Goal: Task Accomplishment & Management: Manage account settings

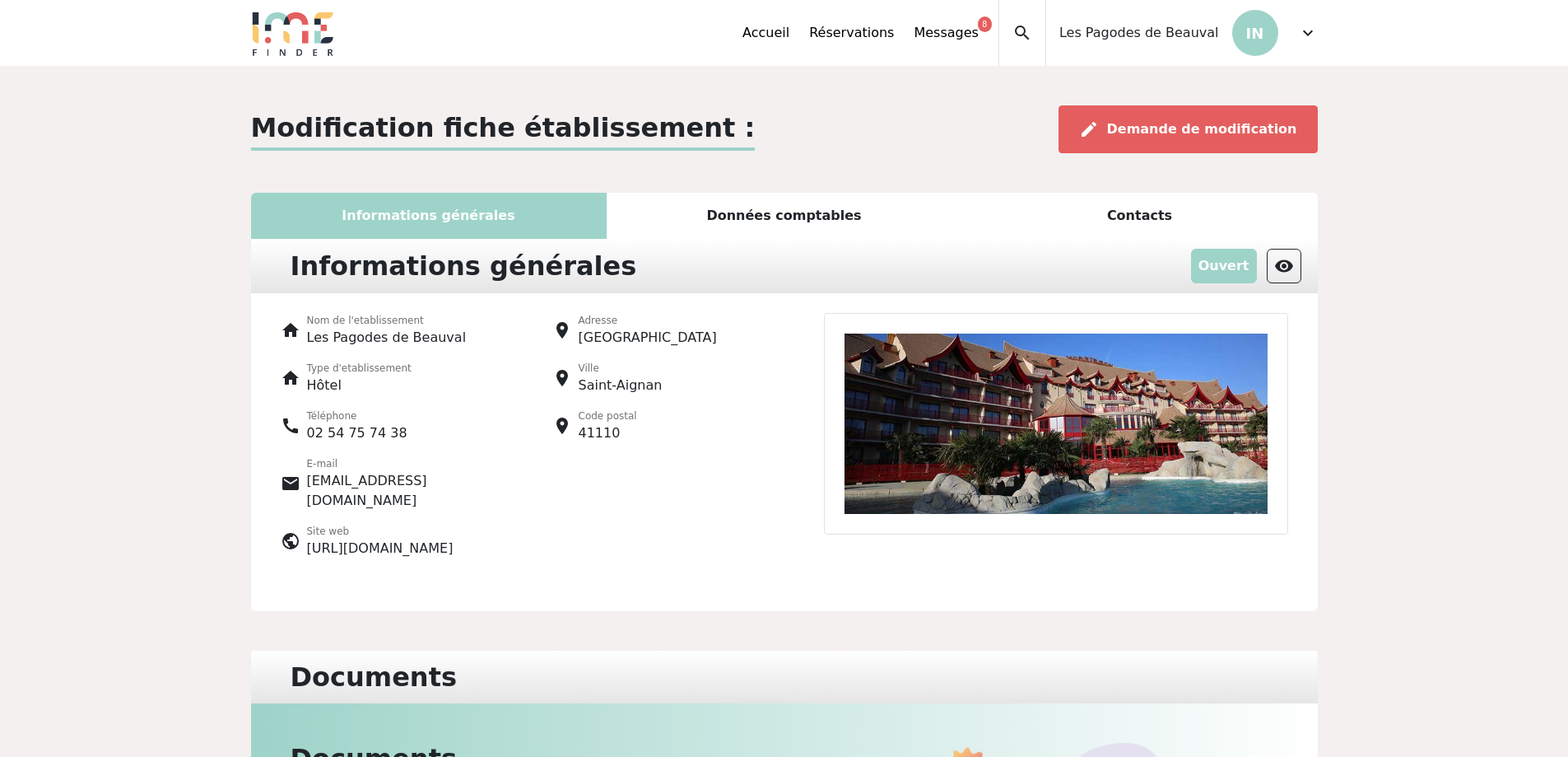
click at [735, 205] on div "Données comptables" at bounding box center [784, 216] width 356 height 46
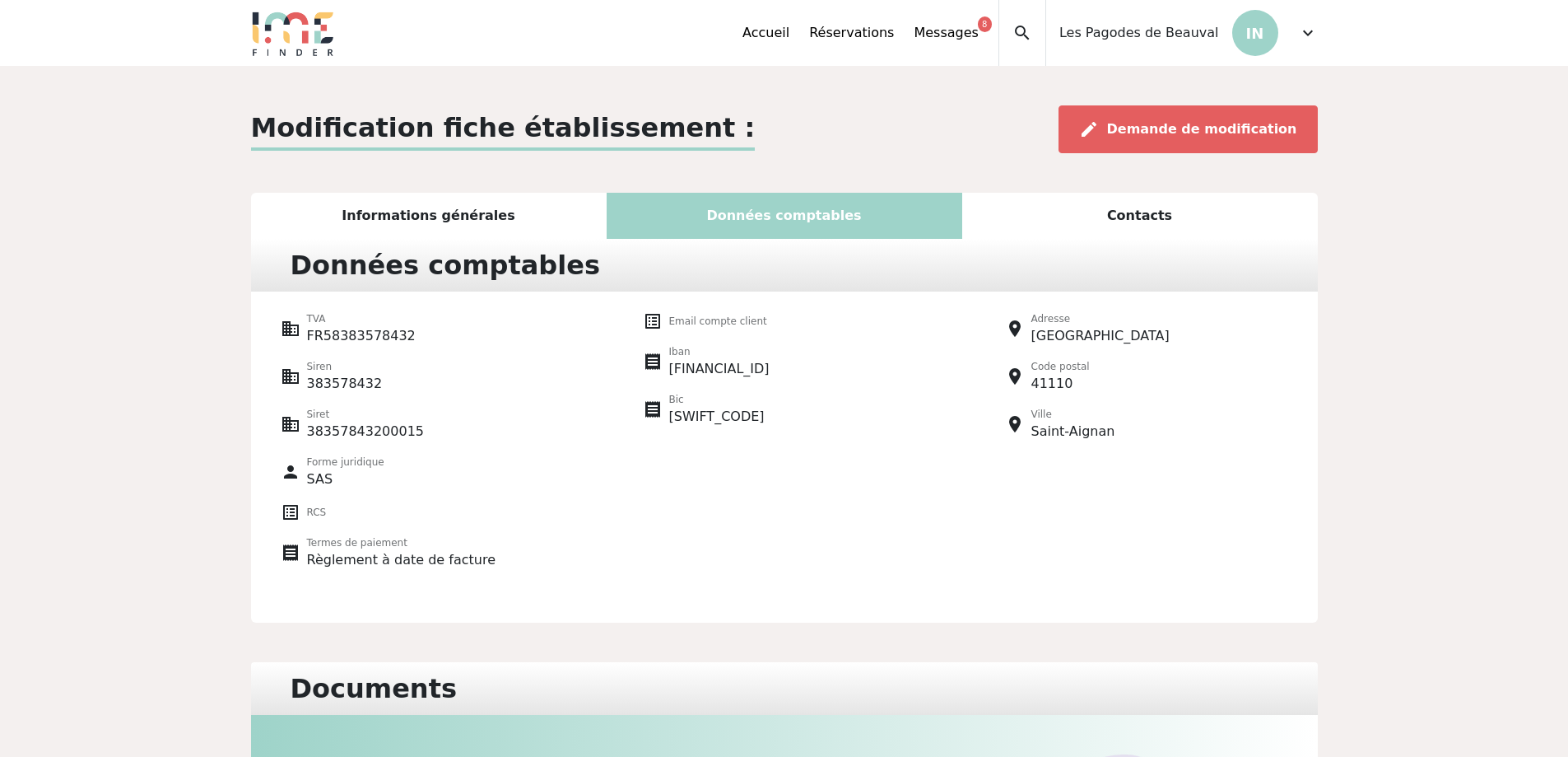
click at [463, 210] on div "Informations générales" at bounding box center [428, 216] width 356 height 46
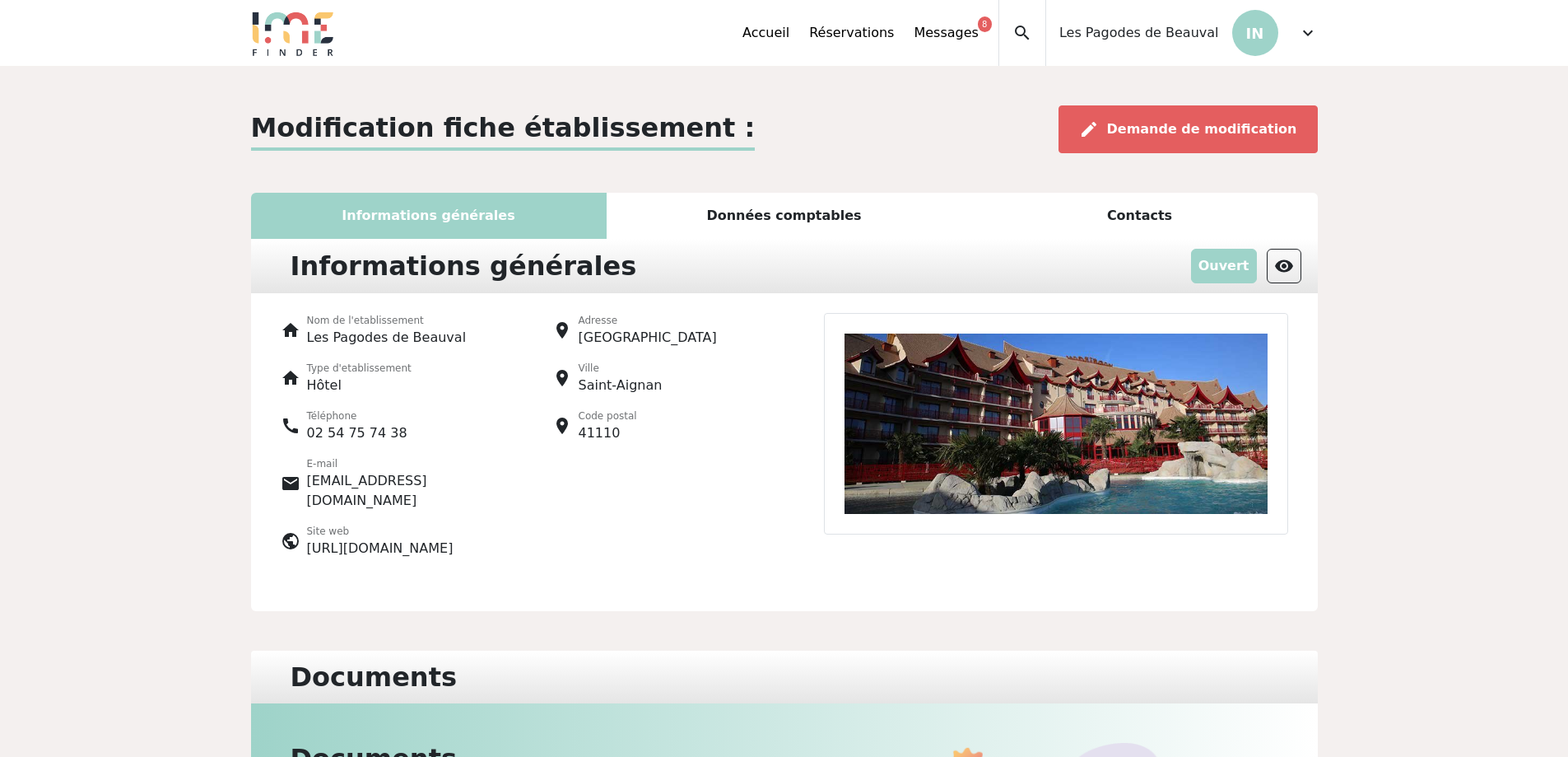
click at [1061, 477] on img at bounding box center [1055, 424] width 464 height 222
click at [1286, 271] on span "visibility" at bounding box center [1284, 266] width 20 height 20
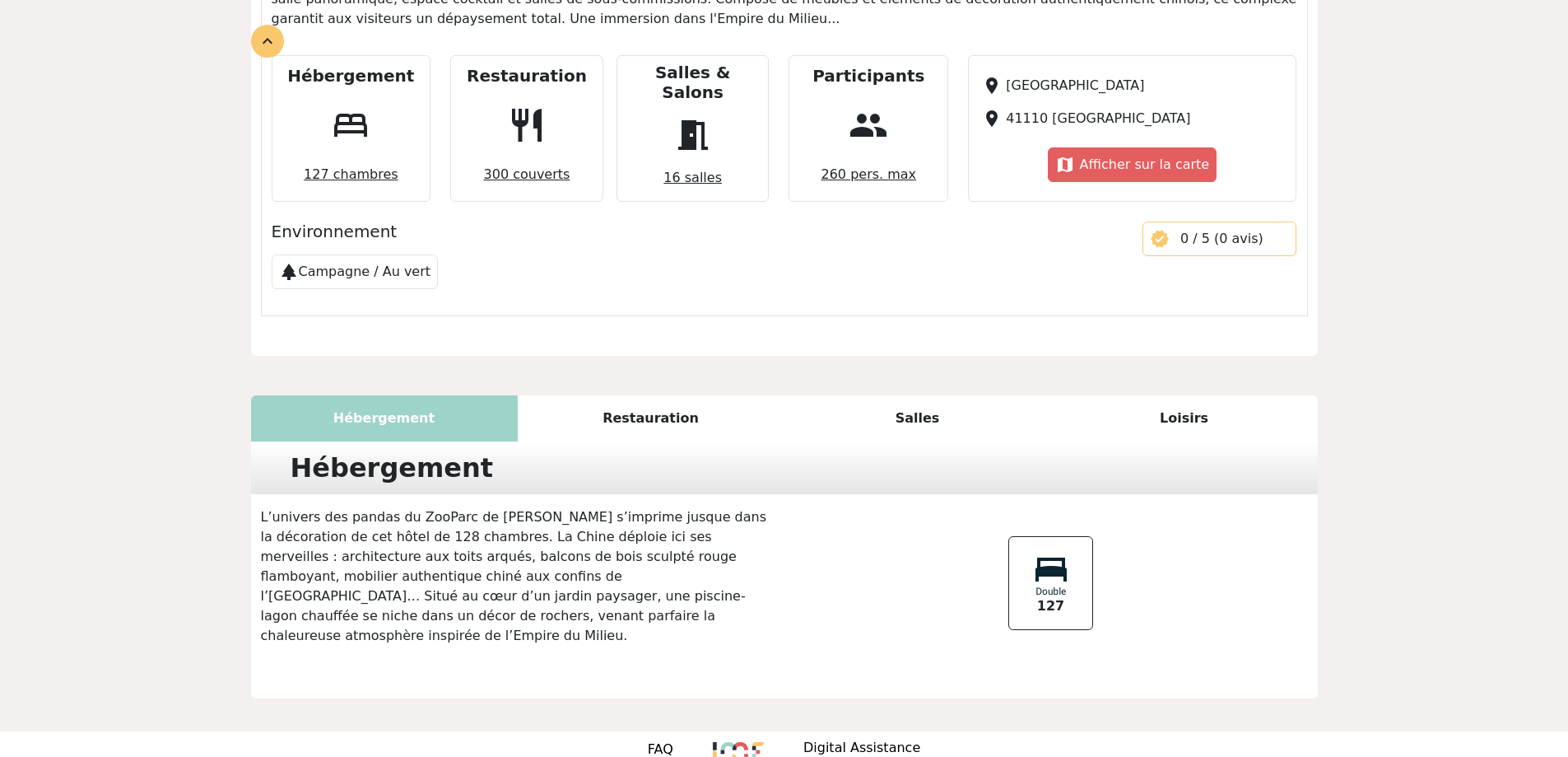
scroll to position [625, 0]
click at [656, 402] on div "Restauration" at bounding box center [651, 417] width 267 height 46
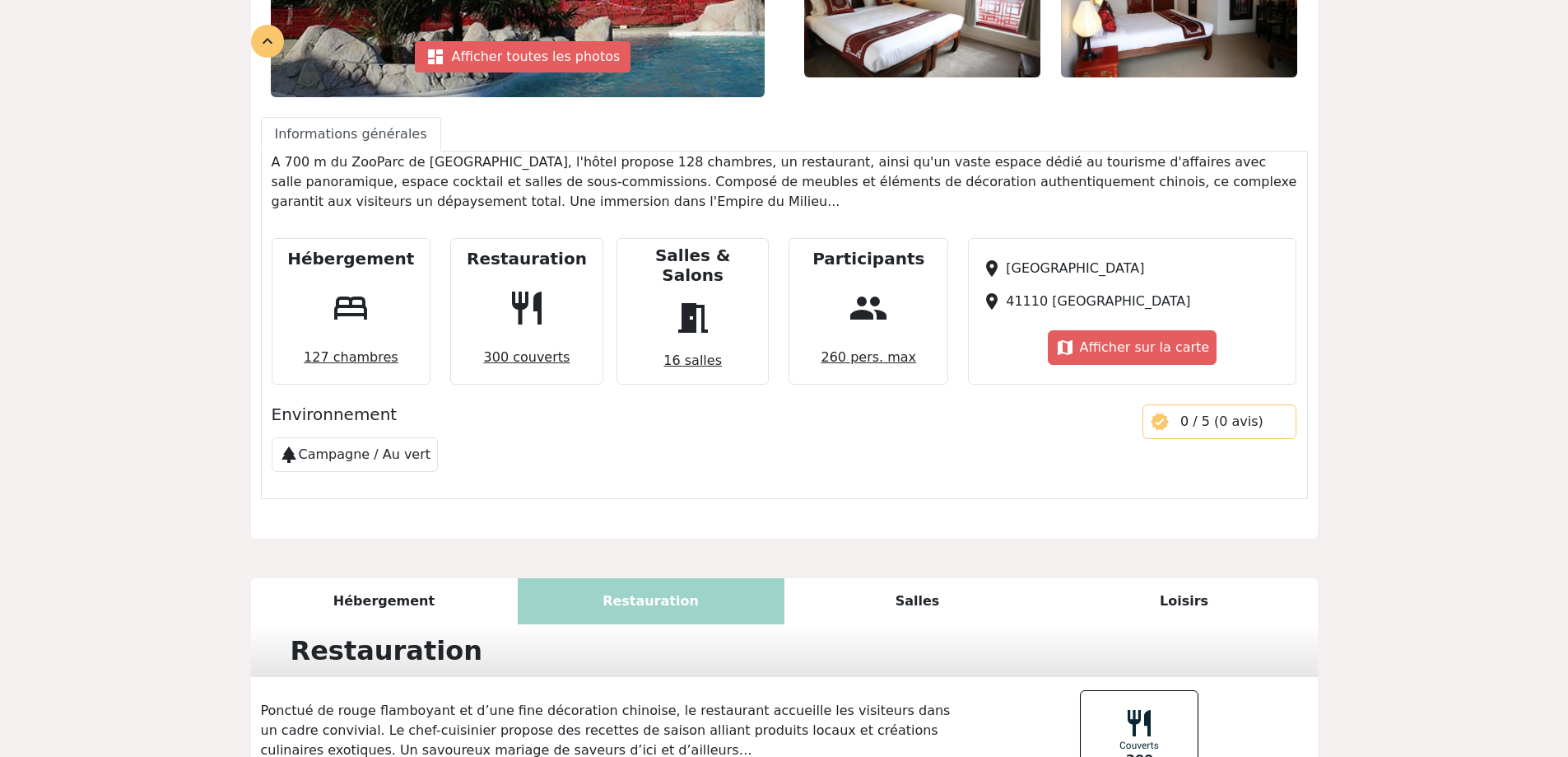
scroll to position [587, 0]
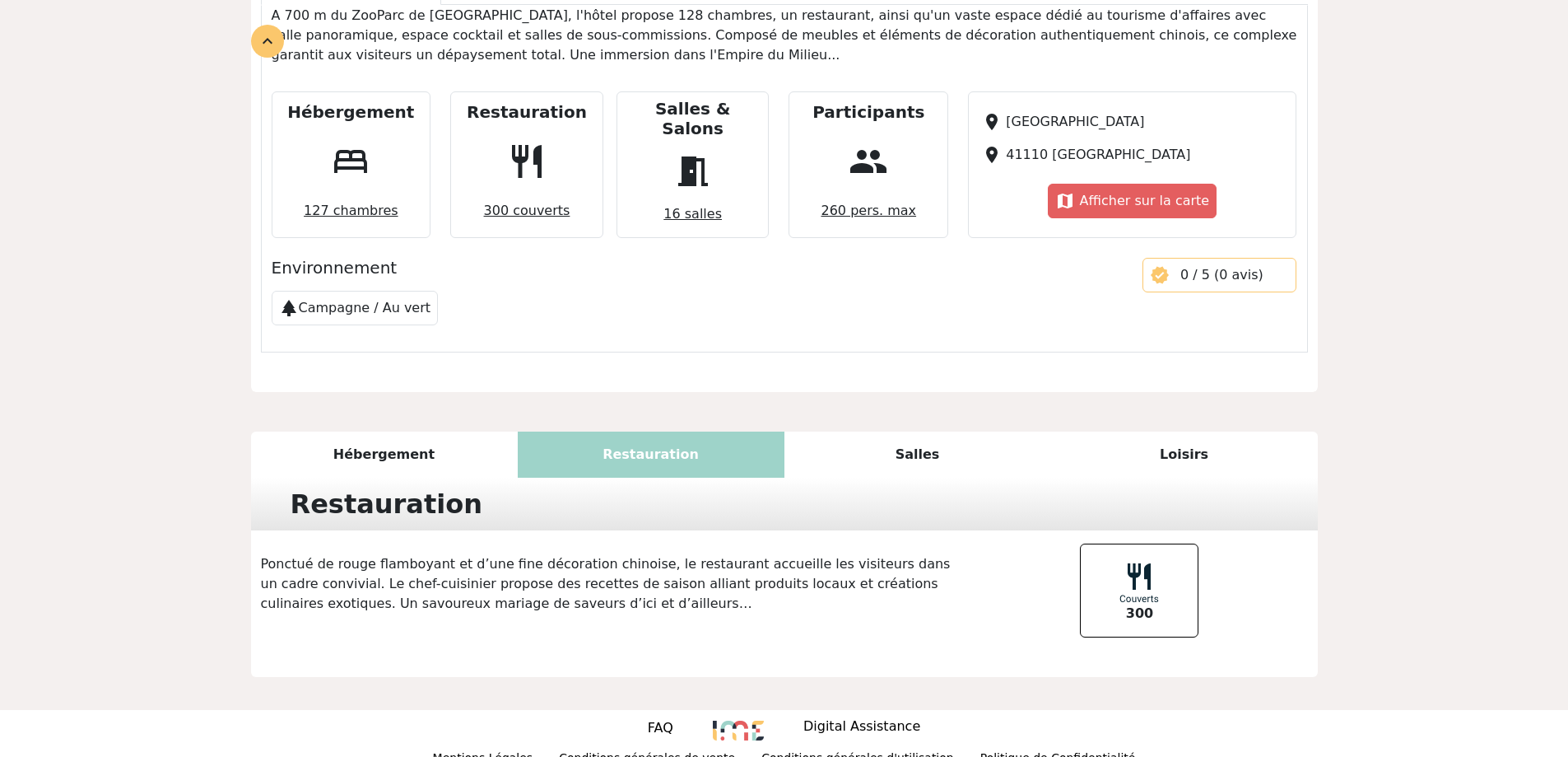
click at [862, 450] on div "Salles" at bounding box center [918, 454] width 267 height 46
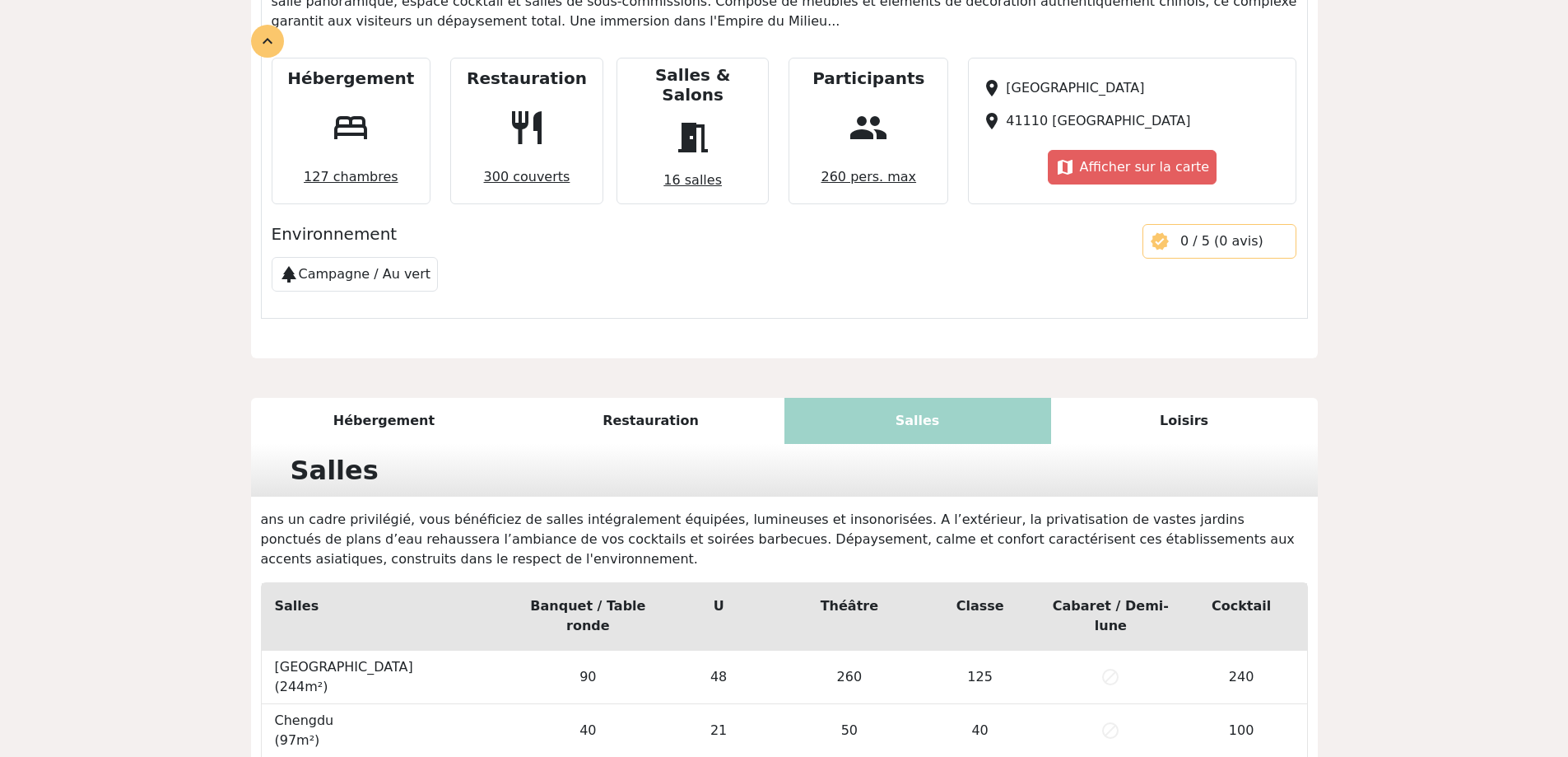
scroll to position [625, 0]
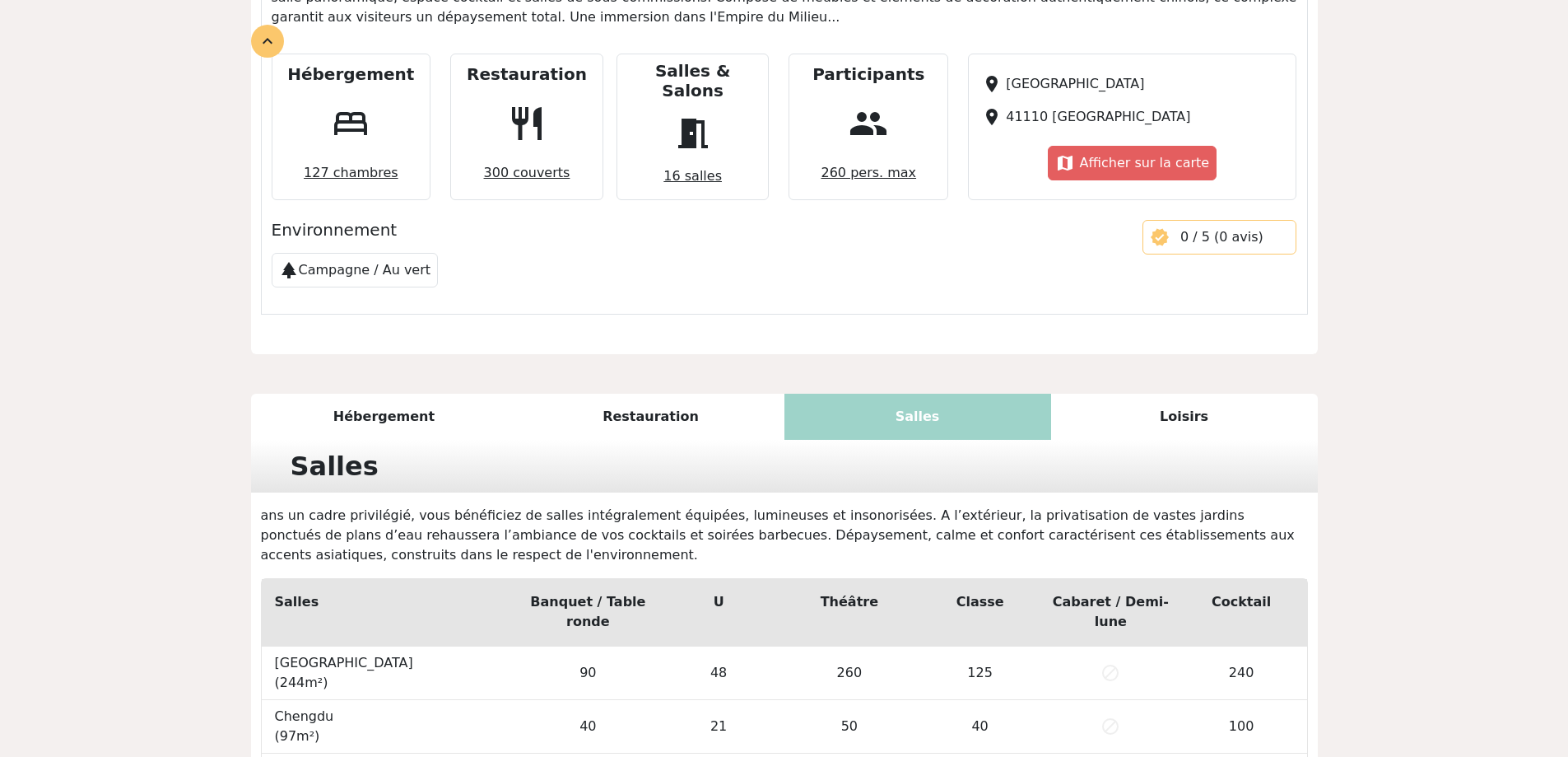
click at [432, 394] on div "Hébergement" at bounding box center [384, 417] width 267 height 46
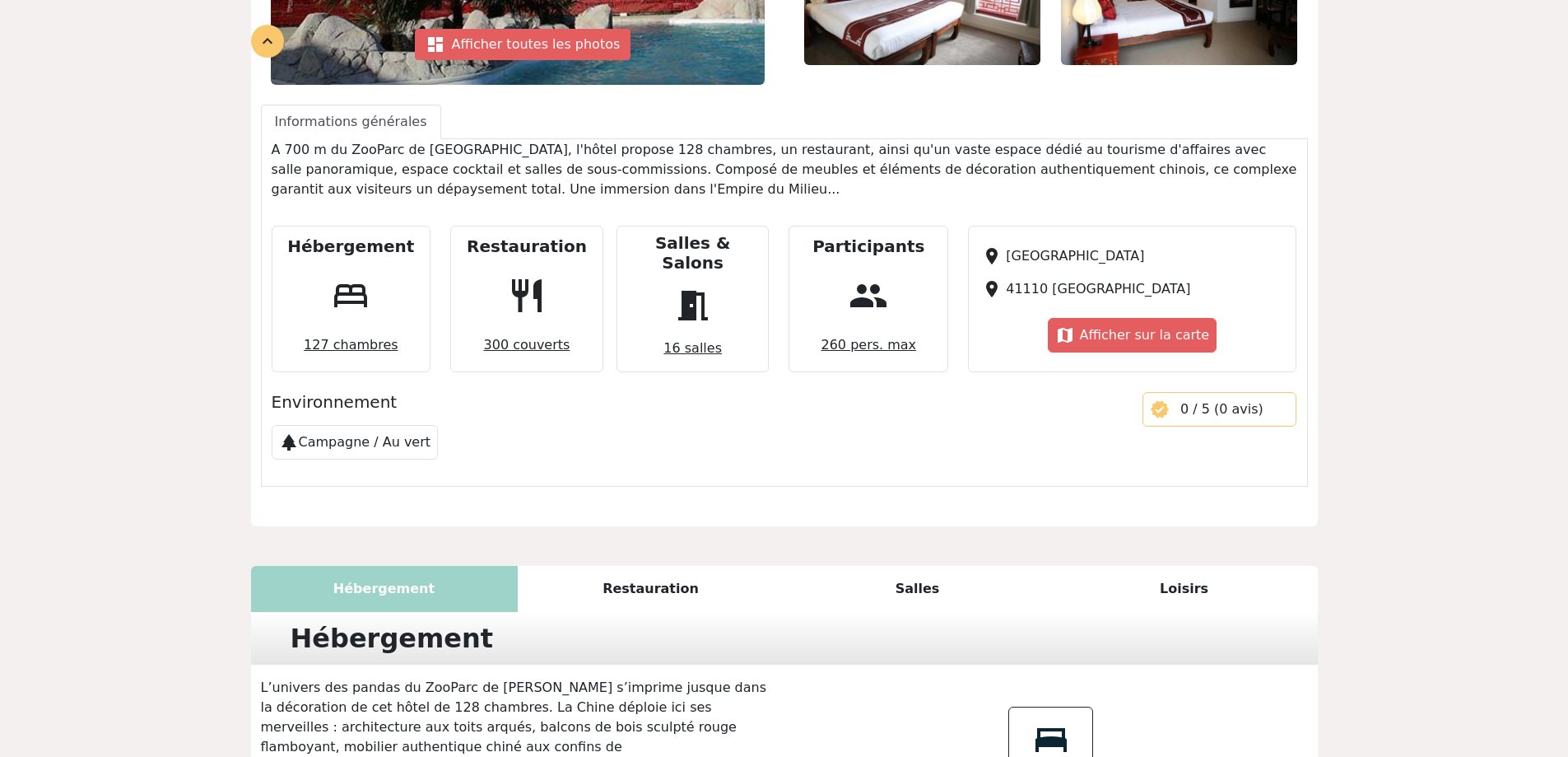
scroll to position [577, 0]
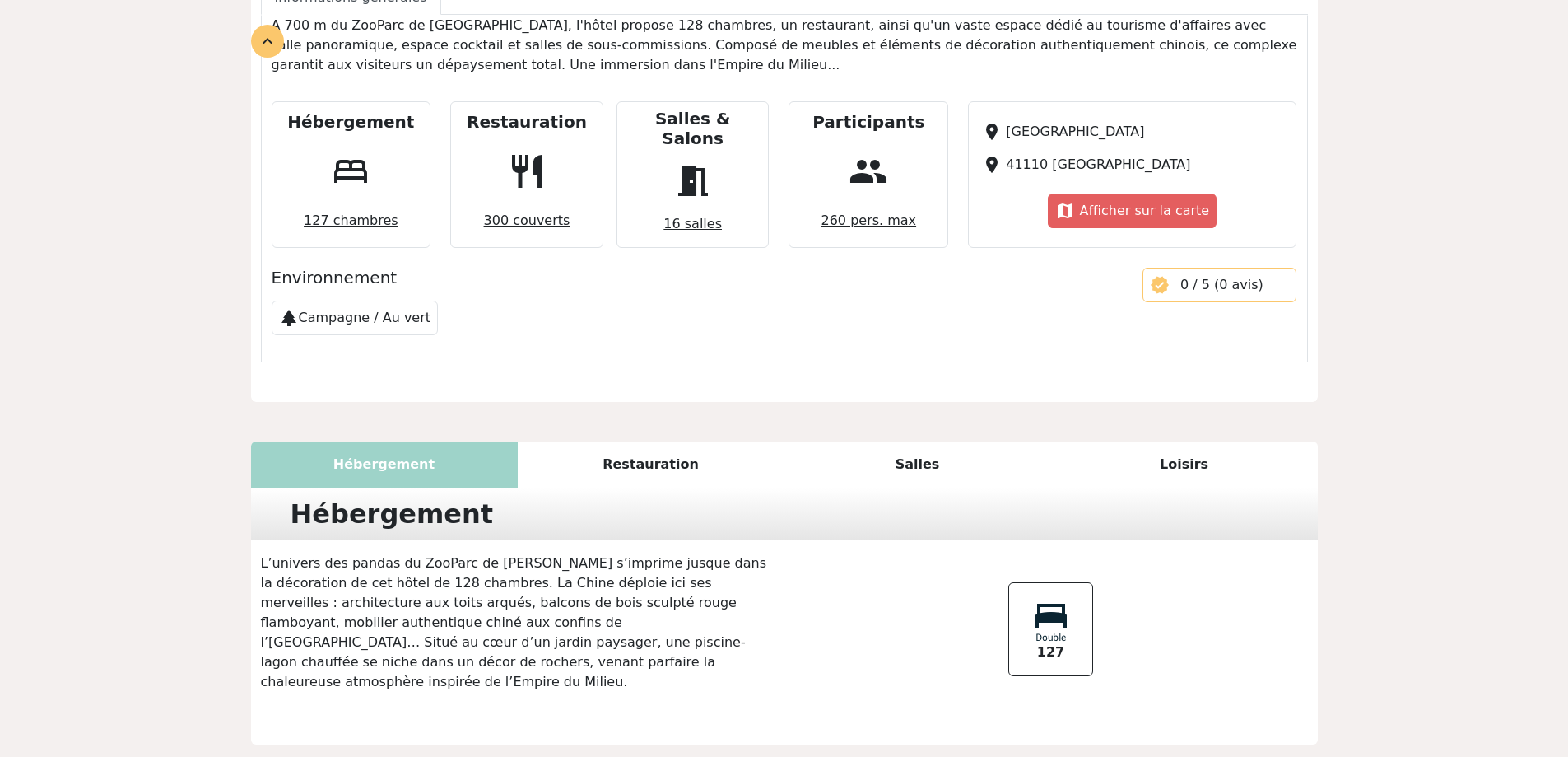
click at [623, 443] on div "Restauration" at bounding box center [651, 464] width 267 height 46
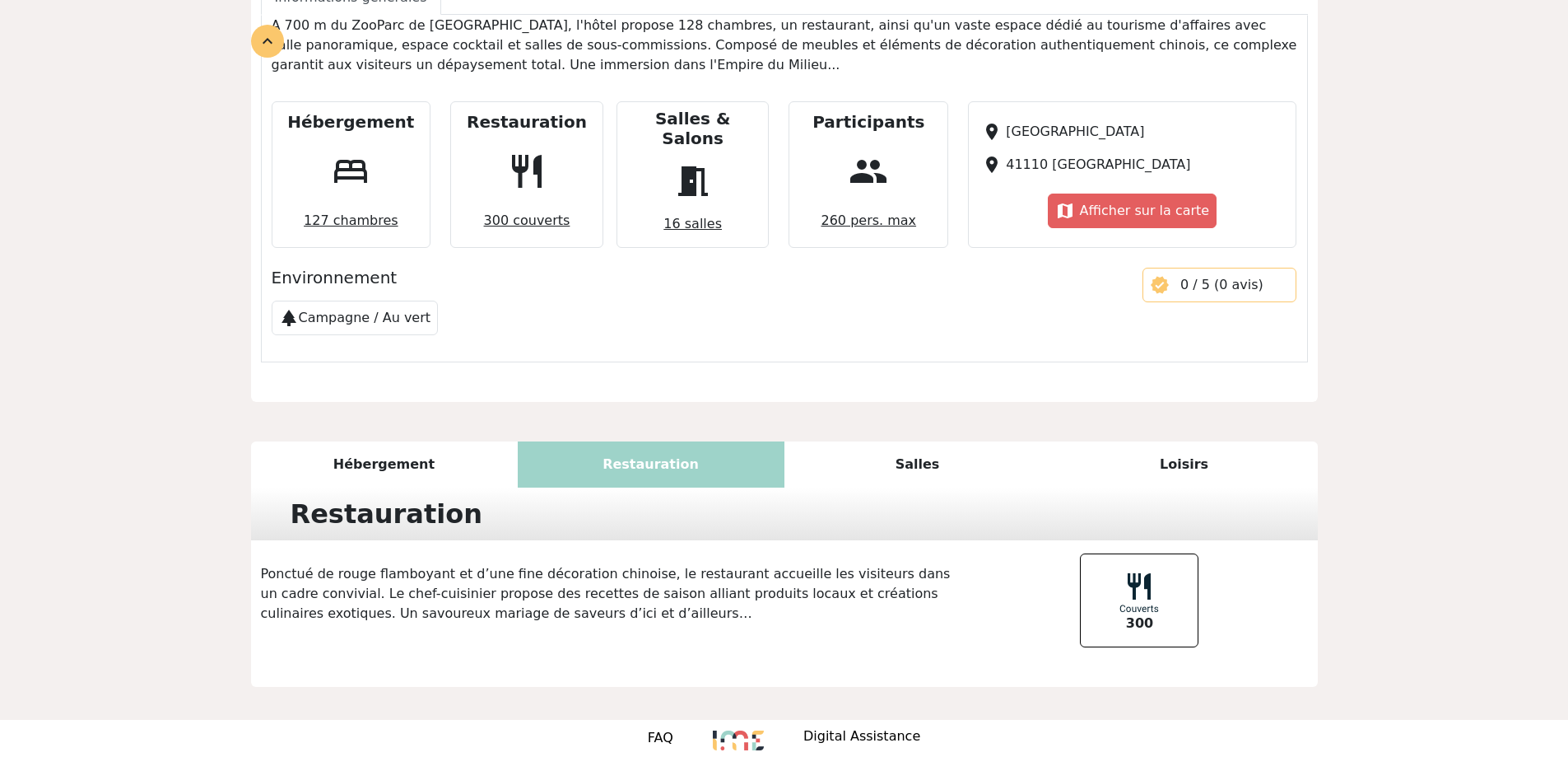
click at [966, 441] on div "Salles" at bounding box center [918, 464] width 267 height 46
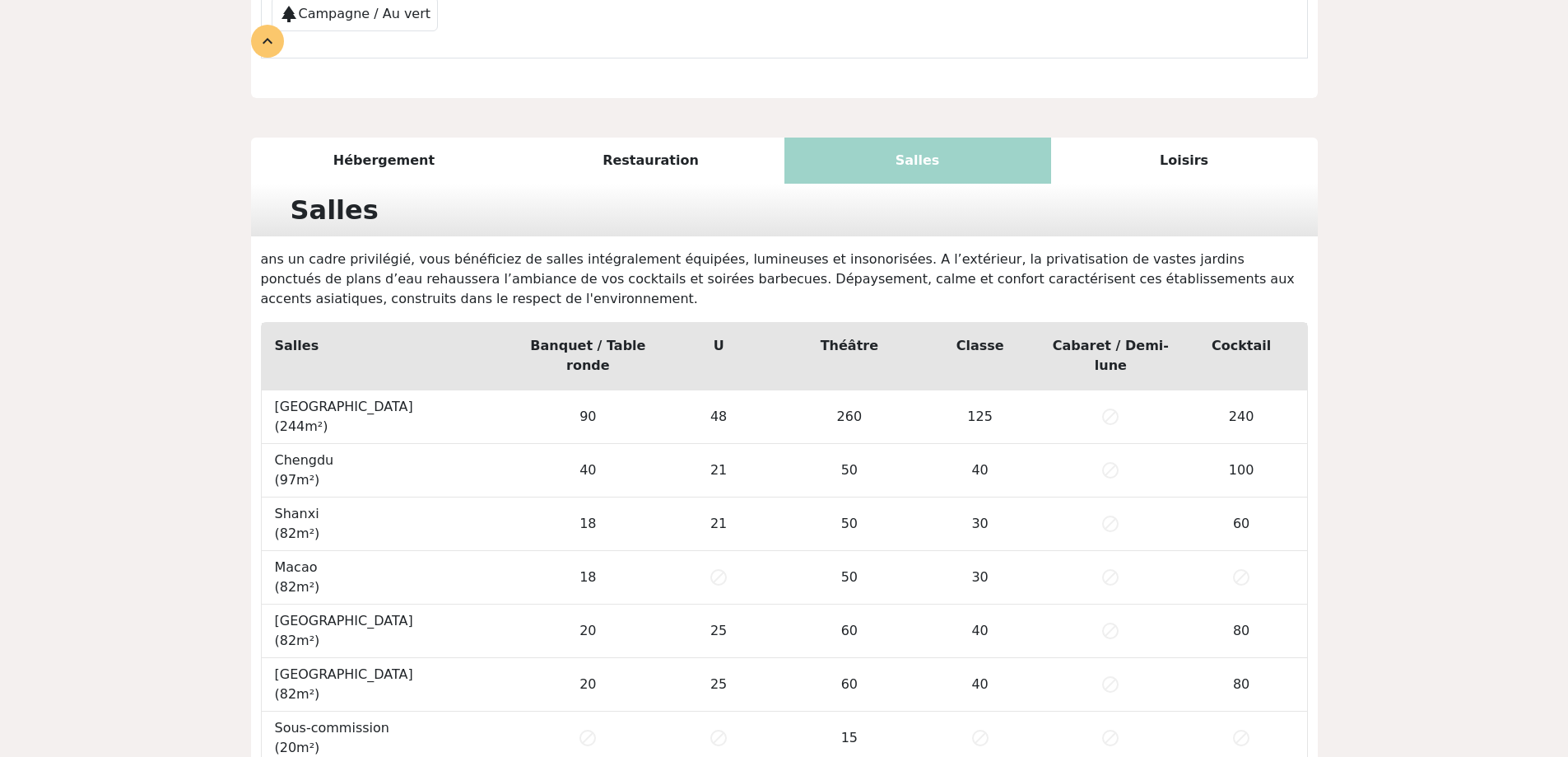
scroll to position [906, 0]
